Goal: Task Accomplishment & Management: Manage account settings

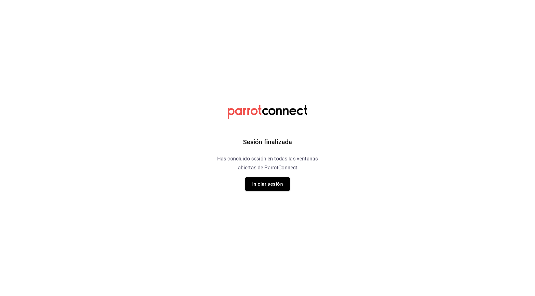
click at [255, 194] on div "Sesión finalizada Has concluido sesión en todas las ventanas abiertas de Parrot…" at bounding box center [267, 148] width 161 height 296
click at [257, 185] on button "Iniciar sesión" at bounding box center [267, 183] width 45 height 13
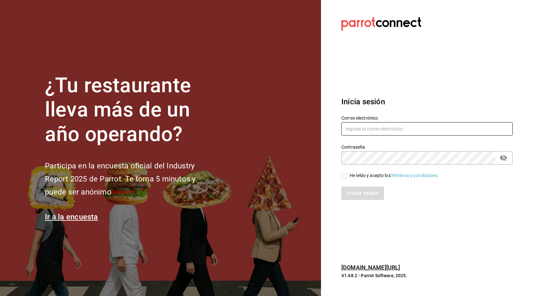
click at [373, 132] on input "text" at bounding box center [426, 128] width 171 height 13
type input "chocolatte.mx@gmail.com"
click at [347, 175] on input "He leído y acepto los Términos y condiciones." at bounding box center [344, 176] width 6 height 6
checkbox input "true"
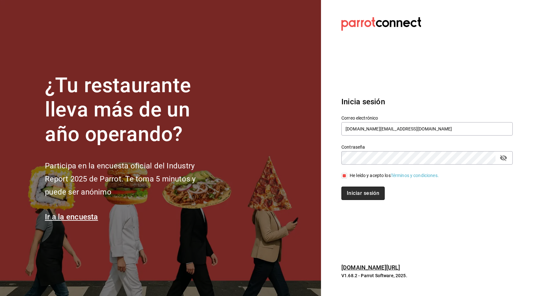
click at [347, 190] on button "Iniciar sesión" at bounding box center [362, 192] width 43 height 13
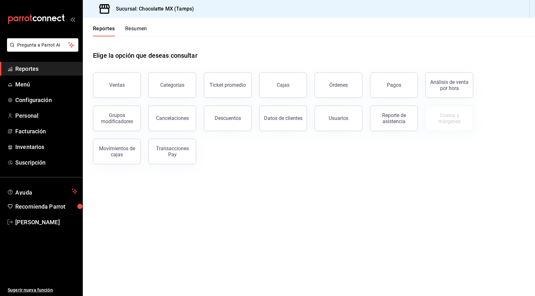
click at [128, 28] on button "Resumen" at bounding box center [136, 30] width 22 height 11
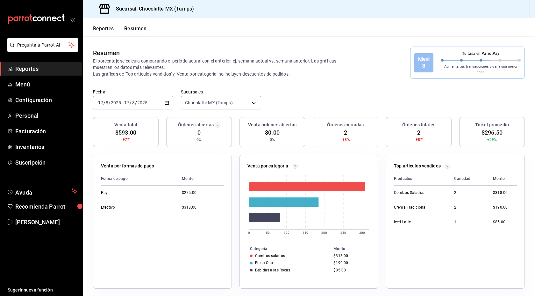
click at [152, 99] on div "[DATE] [DATE] - [DATE] [DATE]" at bounding box center [133, 102] width 80 height 13
click at [125, 133] on span "Ayer" at bounding box center [122, 136] width 49 height 7
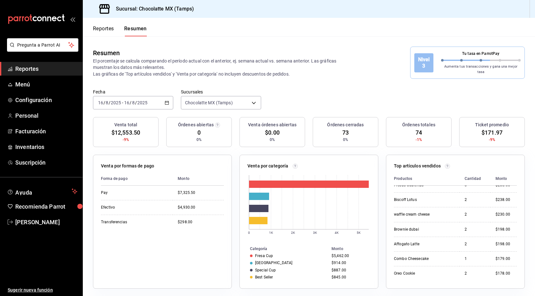
click at [165, 100] on icon "button" at bounding box center [167, 102] width 4 height 4
click at [139, 133] on span "Ayer" at bounding box center [122, 136] width 49 height 7
